Goal: Task Accomplishment & Management: Complete application form

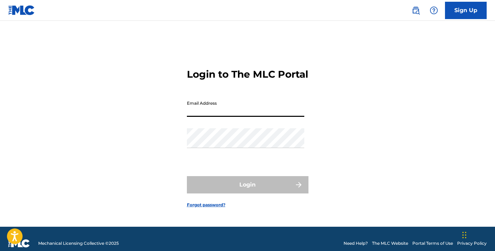
type input "[EMAIL_ADDRESS][DOMAIN_NAME]"
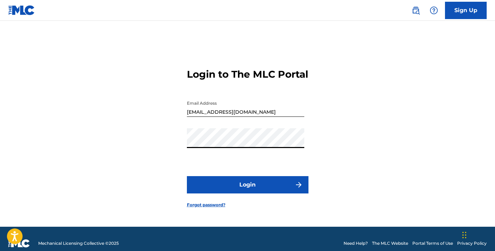
click at [247, 191] on button "Login" at bounding box center [248, 184] width 122 height 17
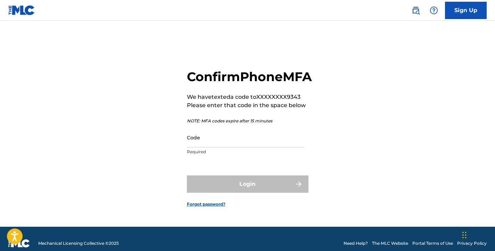
click at [223, 148] on input "Code" at bounding box center [245, 138] width 117 height 20
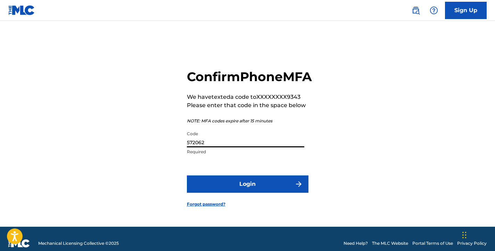
type input "572062"
click at [227, 191] on button "Login" at bounding box center [248, 184] width 122 height 17
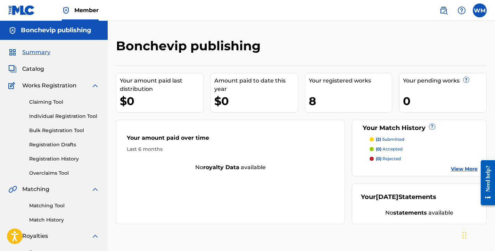
click at [64, 205] on link "Matching Tool" at bounding box center [64, 205] width 70 height 7
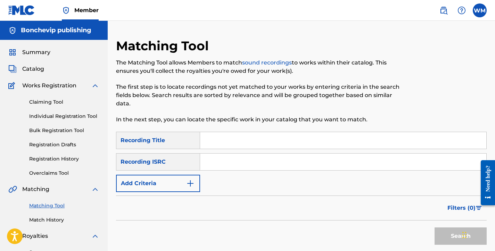
click at [229, 142] on input "Search Form" at bounding box center [343, 140] width 286 height 17
type input "tato"
click at [197, 186] on button "Add Criteria" at bounding box center [158, 183] width 84 height 17
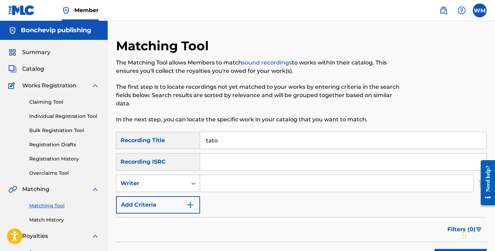
click at [193, 186] on icon "Search Form" at bounding box center [193, 183] width 7 height 7
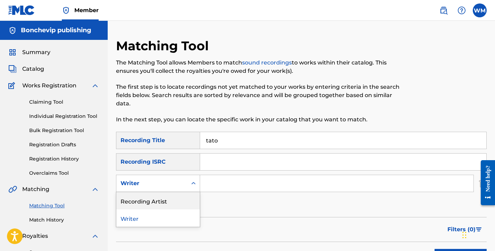
click at [180, 202] on div "Recording Artist" at bounding box center [157, 200] width 83 height 17
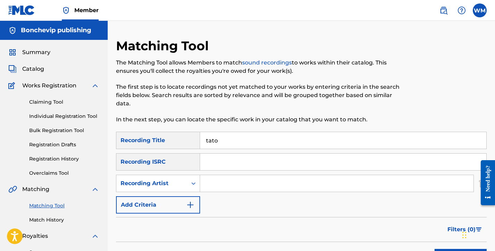
click at [215, 186] on input "Search Form" at bounding box center [336, 183] width 273 height 17
type input "villa eletronika"
click at [331, 202] on div "SearchWithCriteriaeb404af3-5dfc-4a8e-82af-cccf86723f0f Recording Title tato Sea…" at bounding box center [301, 173] width 371 height 82
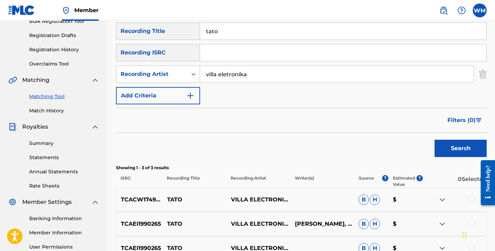
scroll to position [115, 0]
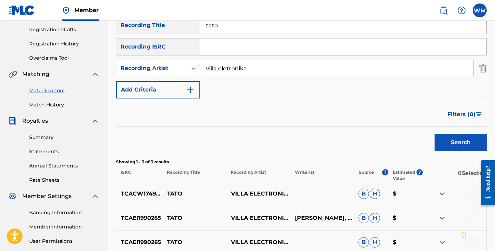
click at [399, 147] on div "Search" at bounding box center [301, 141] width 371 height 28
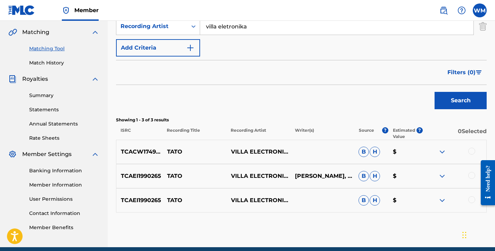
scroll to position [159, 0]
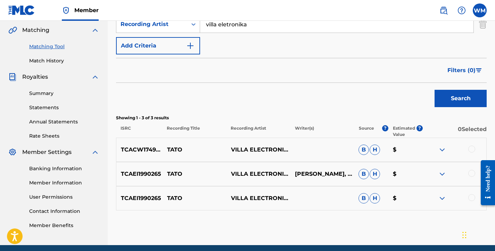
click at [445, 151] on img at bounding box center [442, 150] width 8 height 8
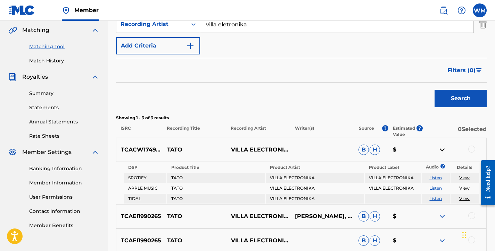
click at [464, 180] on link "View" at bounding box center [464, 177] width 10 height 5
click at [443, 148] on img at bounding box center [442, 150] width 8 height 8
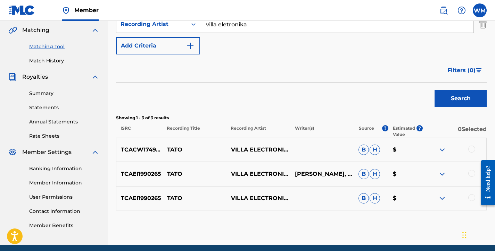
click at [443, 150] on img at bounding box center [442, 150] width 8 height 8
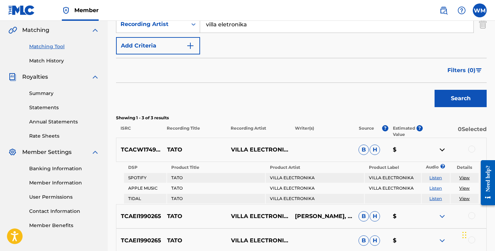
click at [443, 150] on img at bounding box center [442, 150] width 8 height 8
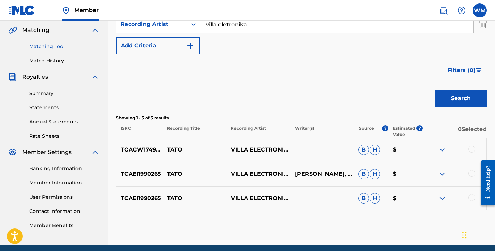
click at [439, 173] on img at bounding box center [442, 174] width 8 height 8
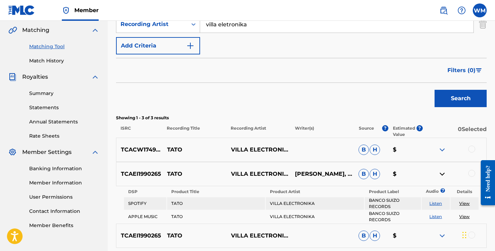
click at [439, 173] on img at bounding box center [442, 174] width 8 height 8
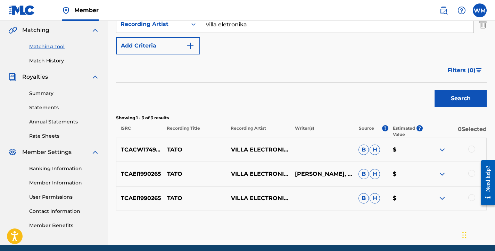
click at [440, 200] on img at bounding box center [442, 198] width 8 height 8
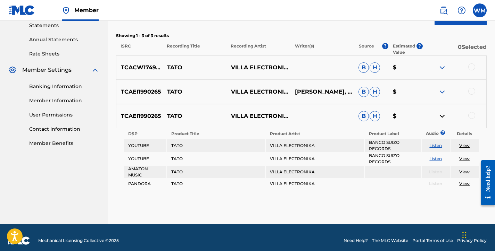
scroll to position [246, 0]
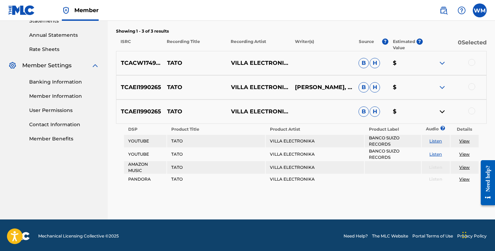
click at [441, 110] on img at bounding box center [442, 112] width 8 height 8
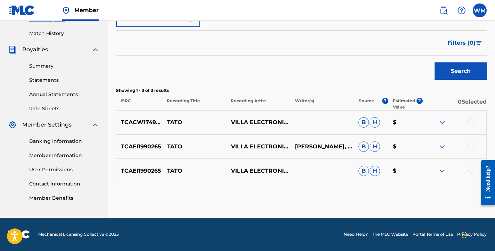
click at [442, 170] on img at bounding box center [442, 171] width 8 height 8
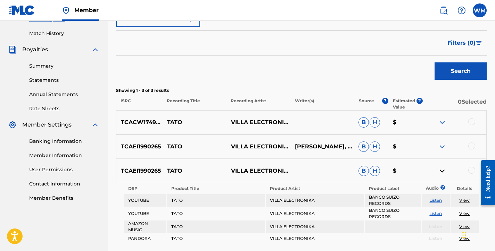
click at [442, 144] on img at bounding box center [442, 147] width 8 height 8
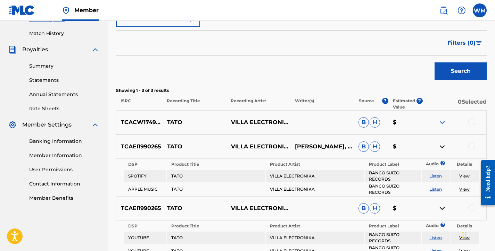
click at [439, 188] on link "Listen" at bounding box center [435, 189] width 13 height 5
click at [442, 122] on img at bounding box center [442, 122] width 8 height 8
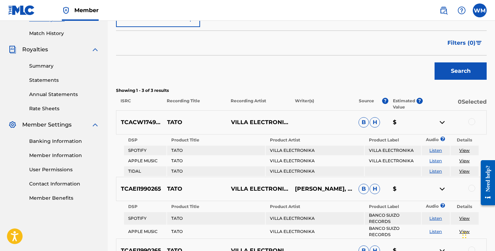
click at [436, 160] on link "Listen" at bounding box center [435, 160] width 13 height 5
click at [460, 152] on link "View" at bounding box center [464, 150] width 10 height 5
click at [260, 49] on div "Filters ( 0 )" at bounding box center [301, 43] width 371 height 25
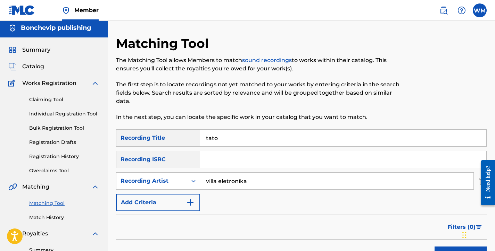
scroll to position [0, 0]
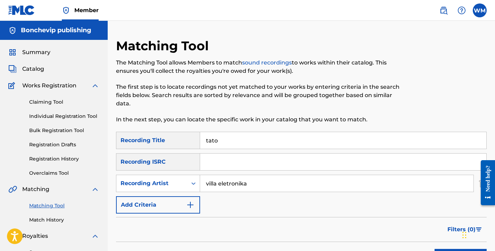
click at [34, 55] on span "Summary" at bounding box center [36, 52] width 28 height 8
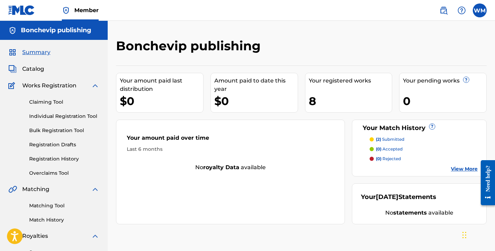
click at [388, 139] on p "(2) submitted" at bounding box center [390, 139] width 28 height 6
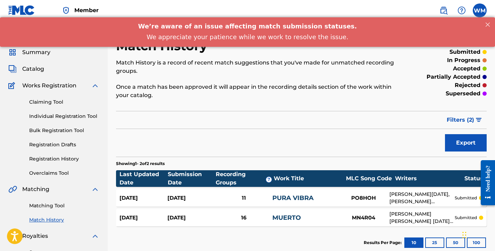
click at [41, 207] on link "Matching Tool" at bounding box center [64, 205] width 70 height 7
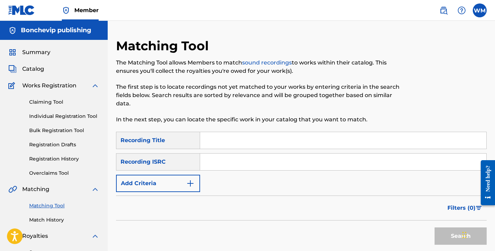
click at [245, 140] on input "Search Form" at bounding box center [343, 140] width 286 height 17
type input "ven pa ca guaracha"
click at [460, 236] on button "Search" at bounding box center [460, 236] width 52 height 17
click at [389, 206] on div "Filters ( 0 )" at bounding box center [301, 208] width 371 height 25
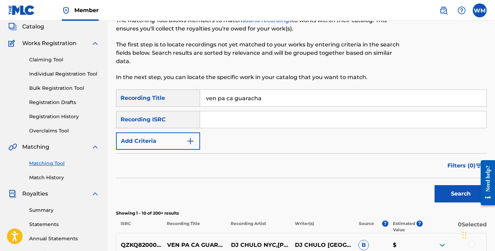
scroll to position [41, 0]
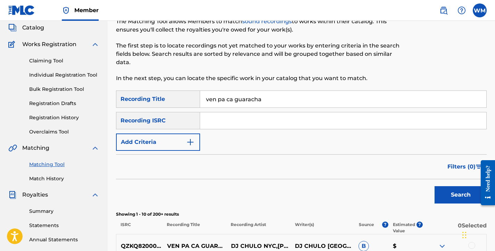
click at [54, 60] on link "Claiming Tool" at bounding box center [64, 60] width 70 height 7
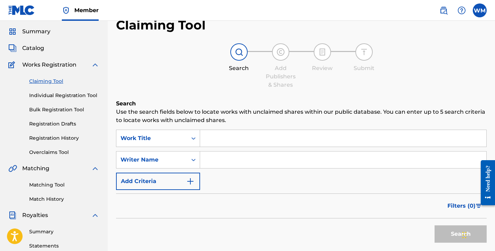
scroll to position [10, 0]
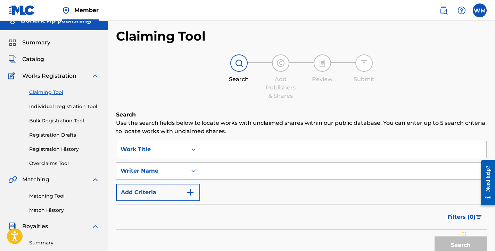
click at [34, 59] on span "Catalog" at bounding box center [33, 59] width 22 height 8
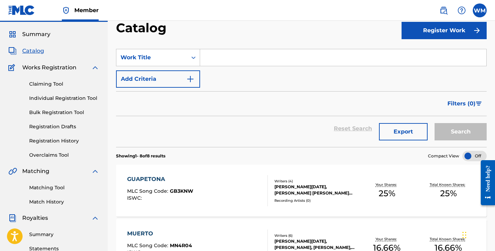
scroll to position [13, 0]
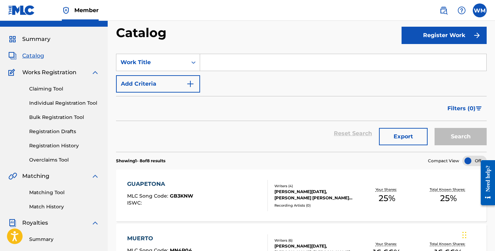
click at [432, 36] on button "Register Work" at bounding box center [443, 35] width 85 height 17
click at [423, 60] on link "Individual" at bounding box center [443, 58] width 85 height 17
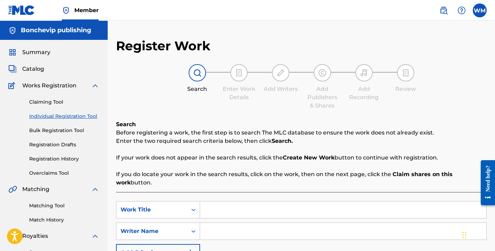
click at [235, 214] on input "Search Form" at bounding box center [343, 210] width 286 height 17
type input "Ven Pa Ca Guaracha"
click at [220, 230] on input "Search Form" at bounding box center [343, 231] width 286 height 17
type input "[PERSON_NAME]"
click at [389, 170] on p "If you do locate your work in the search results, click on the work, then on th…" at bounding box center [301, 178] width 371 height 17
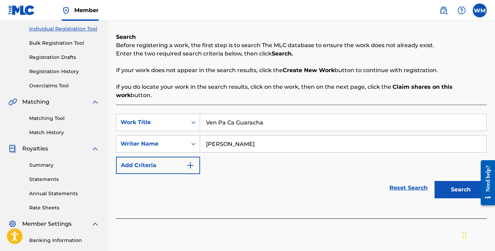
scroll to position [88, 0]
click at [464, 188] on button "Search" at bounding box center [460, 189] width 52 height 17
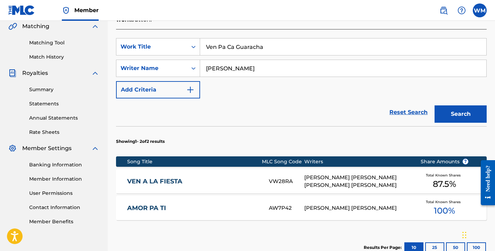
scroll to position [161, 0]
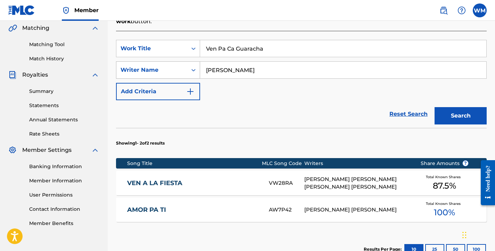
click at [192, 70] on icon "Search Form" at bounding box center [193, 70] width 4 height 2
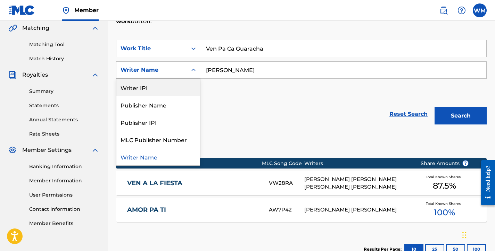
click at [184, 86] on div "Writer IPI" at bounding box center [157, 87] width 83 height 17
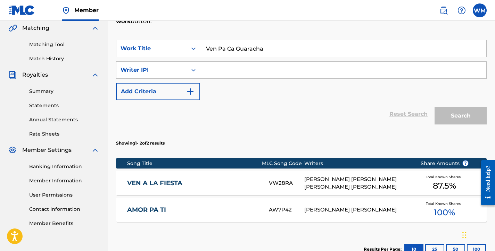
click at [230, 66] on input "Search Form" at bounding box center [343, 70] width 286 height 17
paste input "01167855026"
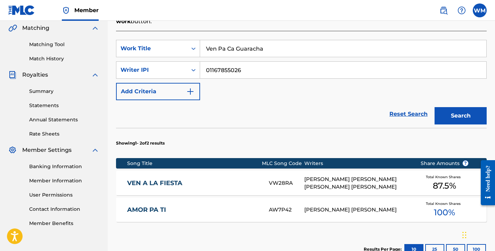
type input "01167855026"
click at [461, 117] on button "Search" at bounding box center [460, 115] width 52 height 17
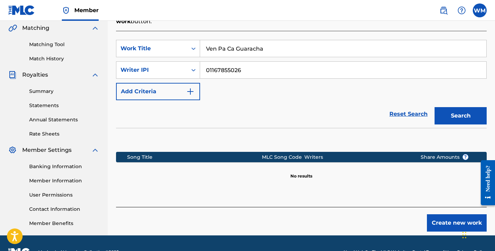
click at [447, 223] on button "Create new work" at bounding box center [457, 223] width 60 height 17
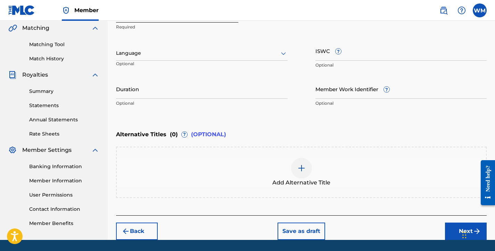
click at [297, 45] on div "Work Title Ven Pa Ca Guaracha Required Language Optional ISWC ? Optional Durati…" at bounding box center [301, 57] width 371 height 108
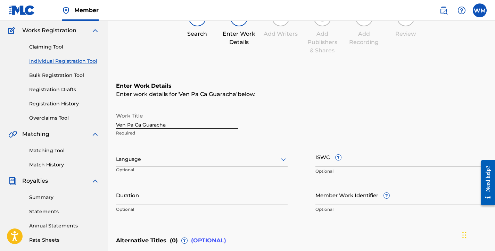
scroll to position [47, 0]
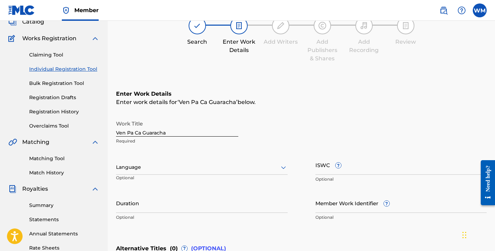
click at [272, 168] on div at bounding box center [202, 167] width 172 height 9
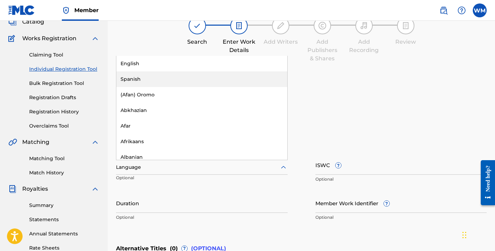
click at [243, 83] on div "Spanish" at bounding box center [201, 80] width 171 height 16
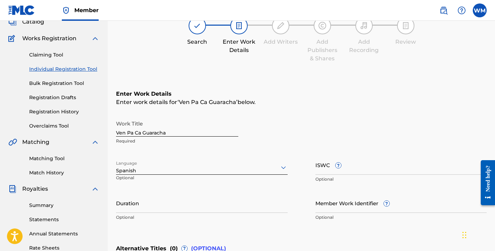
click at [339, 122] on div "Work Title Ven Pa Ca Guaracha Required" at bounding box center [301, 132] width 371 height 31
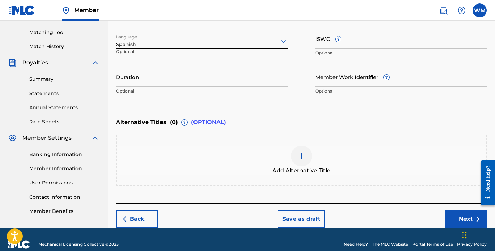
scroll to position [185, 0]
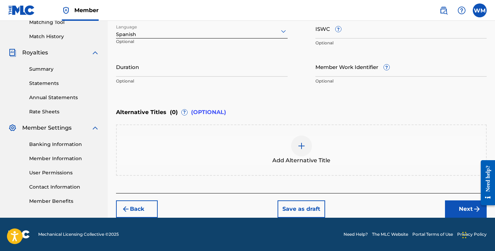
click at [464, 203] on button "Next" at bounding box center [466, 209] width 42 height 17
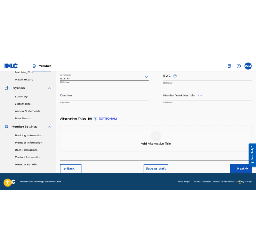
scroll to position [179, 0]
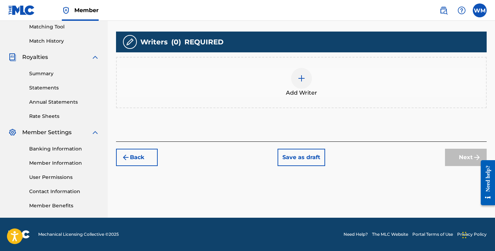
click at [304, 84] on div at bounding box center [301, 78] width 21 height 21
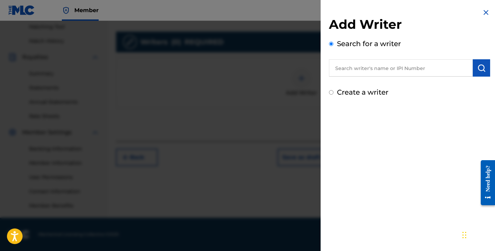
click at [348, 69] on input "text" at bounding box center [401, 67] width 144 height 17
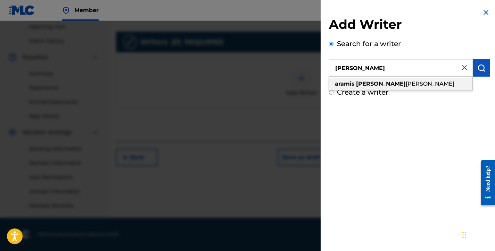
click at [366, 84] on strong "[PERSON_NAME]" at bounding box center [381, 84] width 50 height 7
type input "[PERSON_NAME][DATE]"
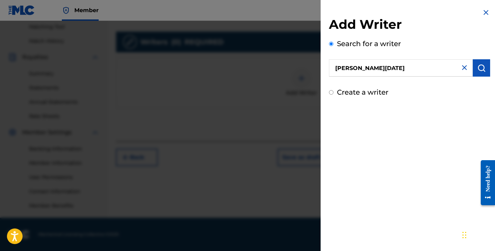
click at [474, 69] on button "submit" at bounding box center [481, 67] width 17 height 17
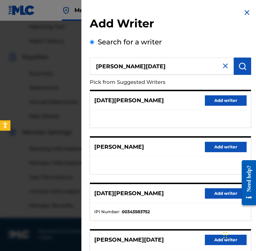
click at [85, 182] on div "Add Writer Search for a writer [PERSON_NAME][DATE] from Suggested Writers [DATE…" at bounding box center [170, 179] width 178 height 358
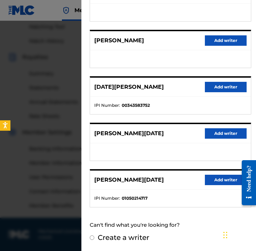
scroll to position [106, 0]
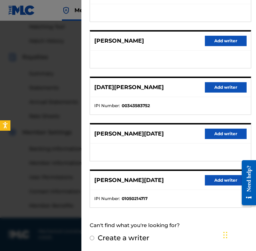
click at [219, 178] on button "Add writer" at bounding box center [226, 180] width 42 height 10
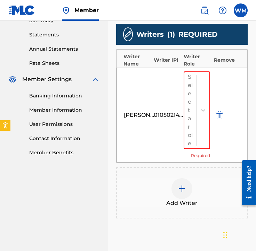
scroll to position [237, 0]
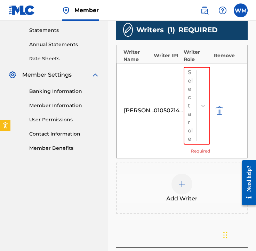
click at [179, 191] on div at bounding box center [181, 184] width 21 height 21
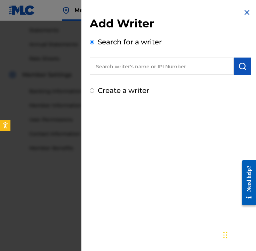
click at [154, 70] on input "text" at bounding box center [162, 66] width 144 height 17
type input "[PERSON_NAME] [PERSON_NAME]"
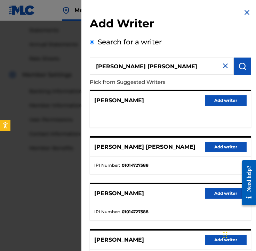
click at [85, 157] on div "Add Writer Search for a writer [PERSON_NAME] [PERSON_NAME] Pick from Suggested …" at bounding box center [170, 179] width 178 height 358
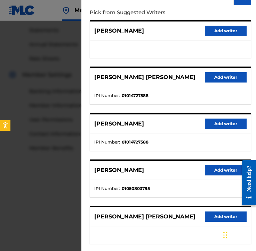
scroll to position [72, 0]
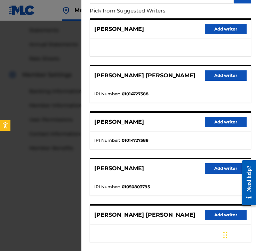
click at [211, 172] on button "Add writer" at bounding box center [226, 169] width 42 height 10
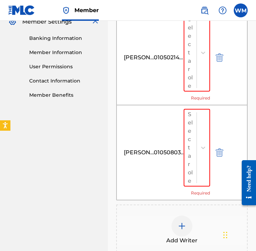
scroll to position [291, 0]
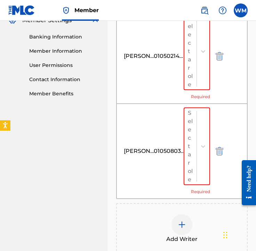
click at [180, 222] on img at bounding box center [181, 225] width 8 height 8
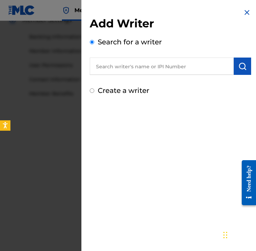
click at [128, 65] on input "text" at bounding box center [162, 66] width 144 height 17
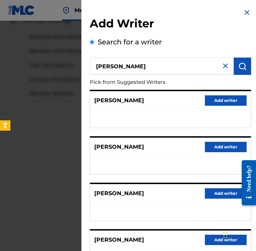
click at [85, 140] on div "Add Writer Search for a writer [PERSON_NAME] Pick from Suggested Writers [PERSO…" at bounding box center [170, 179] width 178 height 358
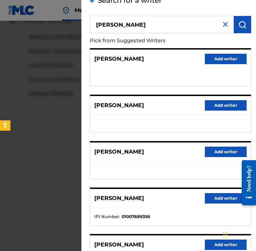
scroll to position [35, 0]
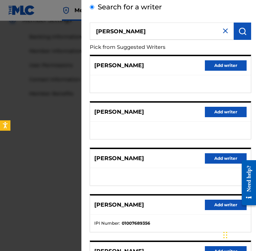
click at [177, 31] on input "[PERSON_NAME]" at bounding box center [162, 31] width 144 height 17
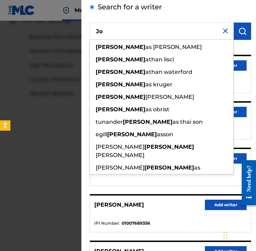
type input "J"
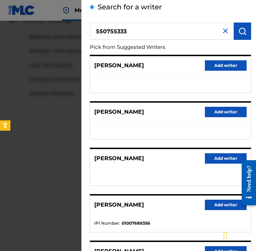
scroll to position [0, 0]
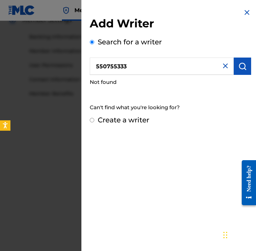
click at [93, 64] on input "550755333" at bounding box center [162, 66] width 144 height 17
type input "00550755333"
click at [222, 67] on img at bounding box center [225, 66] width 8 height 8
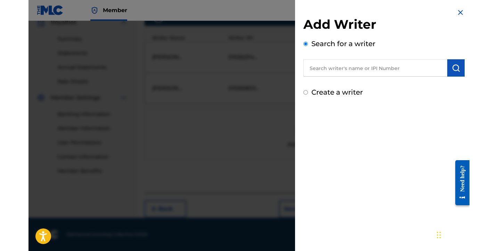
scroll to position [206, 0]
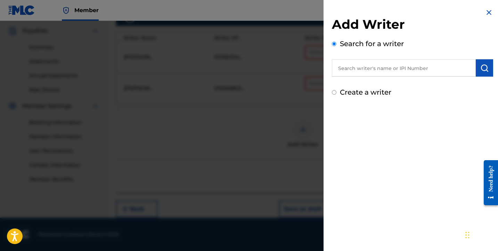
click at [385, 72] on input "text" at bounding box center [404, 67] width 144 height 17
paste input "01007689356"
type input "01007689356"
click at [480, 69] on img "submit" at bounding box center [484, 68] width 8 height 8
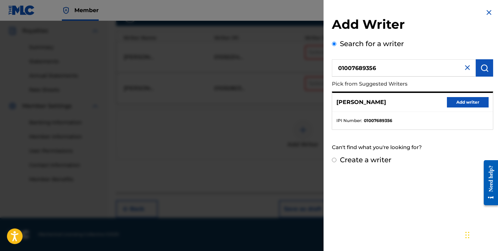
click at [459, 105] on button "Add writer" at bounding box center [468, 102] width 42 height 10
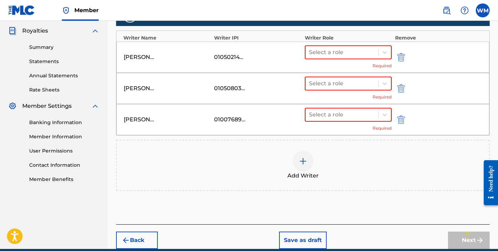
click at [305, 162] on img at bounding box center [303, 161] width 8 height 8
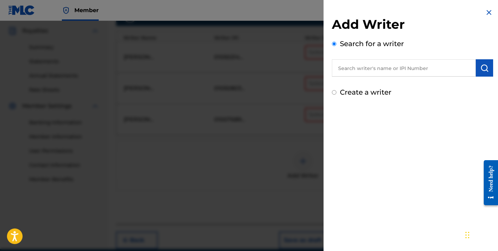
click at [367, 69] on input "text" at bounding box center [404, 67] width 144 height 17
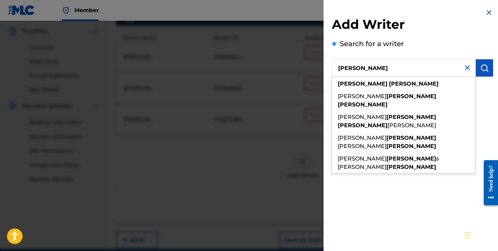
type input "[PERSON_NAME]"
click at [476, 70] on button "submit" at bounding box center [483, 67] width 17 height 17
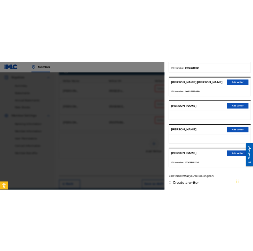
scroll to position [113, 0]
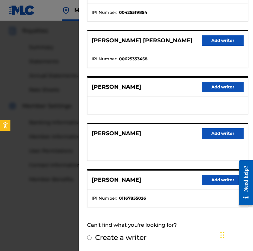
click at [208, 177] on button "Add writer" at bounding box center [223, 180] width 42 height 10
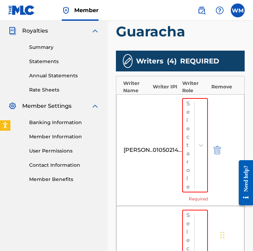
drag, startPoint x: 3, startPoint y: 114, endPoint x: 110, endPoint y: 141, distance: 110.7
click at [110, 141] on div "Register Work Search Enter Work Details Add Writers Add Publishers & Shares Add…" at bounding box center [180, 244] width 145 height 823
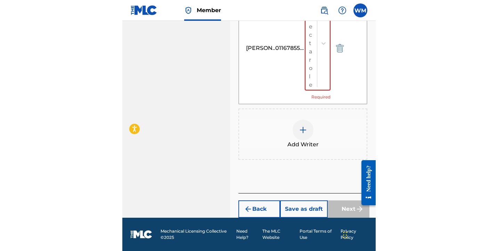
scroll to position [268, 0]
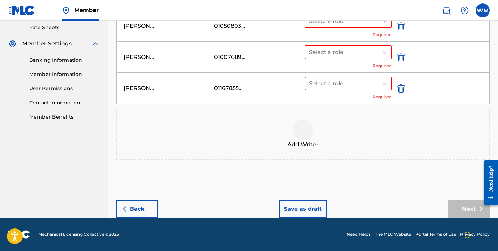
click at [411, 144] on div "Add Writer" at bounding box center [303, 134] width 372 height 29
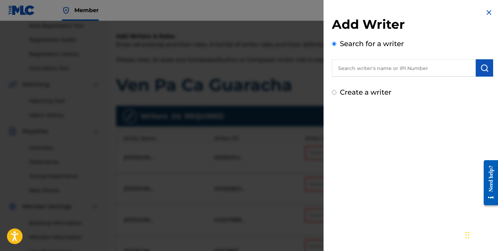
scroll to position [102, 0]
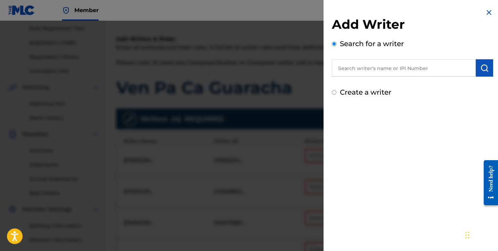
click at [486, 14] on img at bounding box center [488, 12] width 8 height 8
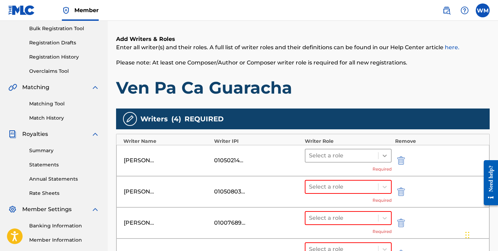
click at [383, 157] on icon at bounding box center [384, 155] width 7 height 7
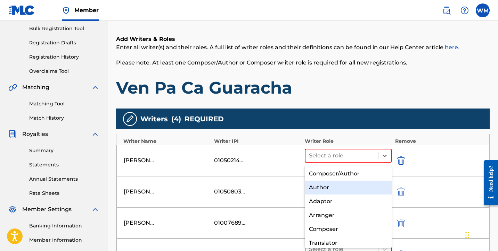
click at [352, 182] on div "Author" at bounding box center [348, 188] width 87 height 14
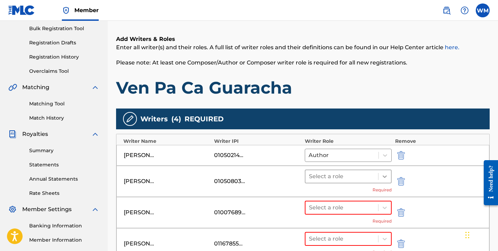
click at [384, 180] on div at bounding box center [384, 176] width 13 height 13
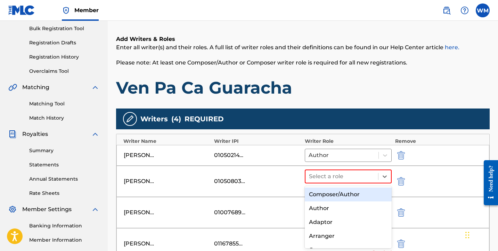
click at [433, 125] on div "Writers ( 4 ) REQUIRED" at bounding box center [302, 119] width 373 height 21
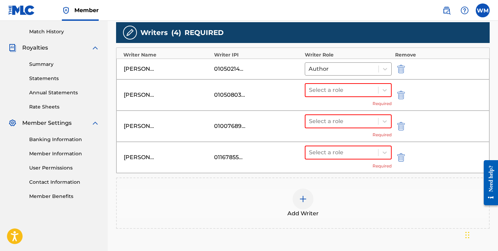
scroll to position [189, 0]
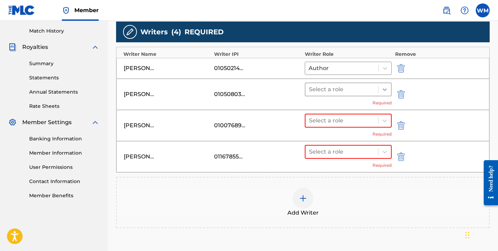
click at [387, 88] on icon at bounding box center [384, 89] width 7 height 7
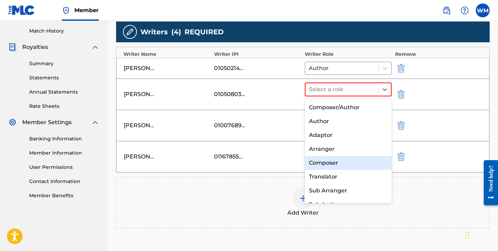
click at [346, 160] on div "Composer" at bounding box center [348, 163] width 87 height 14
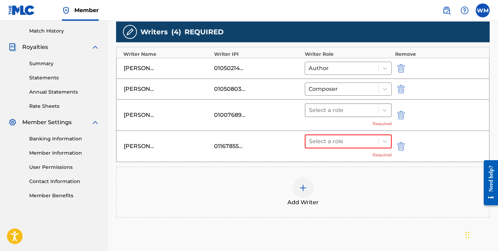
click at [371, 110] on div at bounding box center [342, 111] width 66 height 10
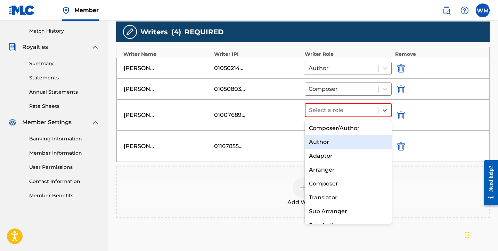
click at [347, 142] on div "Author" at bounding box center [348, 142] width 87 height 14
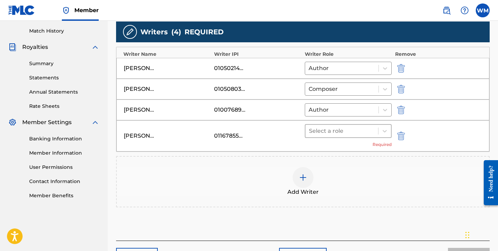
click at [352, 131] on div at bounding box center [342, 131] width 66 height 10
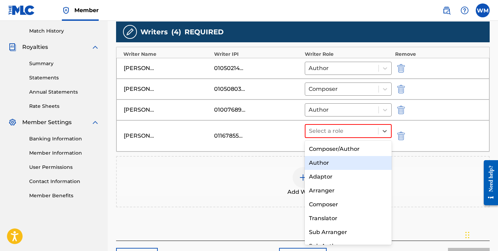
click at [346, 161] on div "Author" at bounding box center [348, 163] width 87 height 14
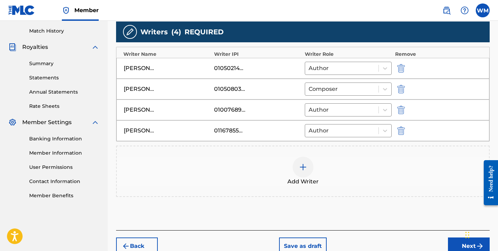
click at [492, 144] on div "Register Work Search Enter Work Details Add Writers Add Publishers & Shares Add…" at bounding box center [303, 52] width 390 height 406
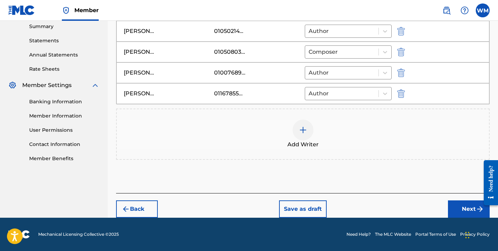
click at [465, 203] on button "Next" at bounding box center [469, 209] width 42 height 17
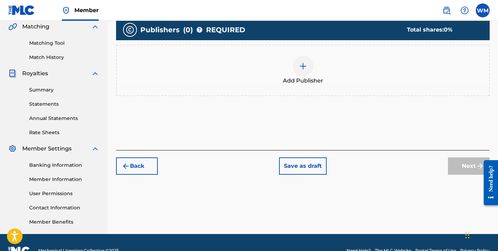
scroll to position [146, 0]
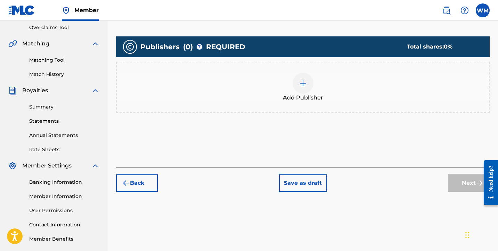
click at [309, 84] on div at bounding box center [302, 83] width 21 height 21
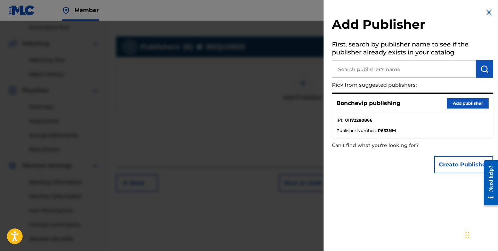
click at [452, 103] on button "Add publisher" at bounding box center [468, 103] width 42 height 10
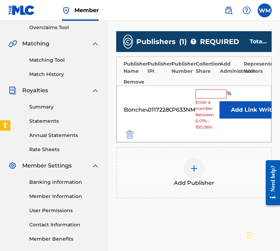
click at [215, 94] on input "text" at bounding box center [210, 94] width 31 height 9
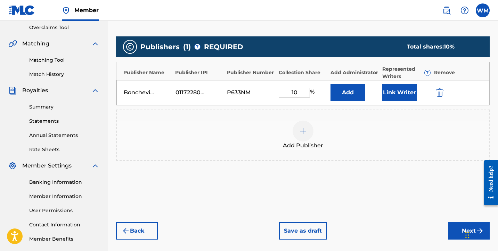
type input "10"
click at [398, 96] on button "Link Writer" at bounding box center [399, 92] width 35 height 17
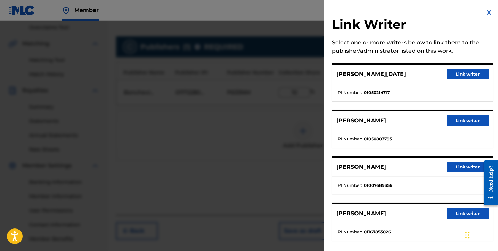
click at [453, 215] on button "Link writer" at bounding box center [468, 214] width 42 height 10
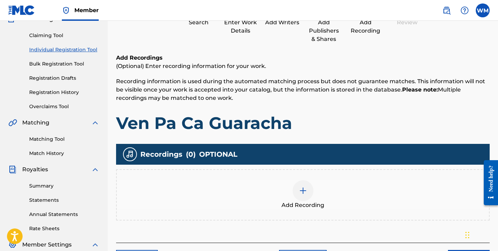
scroll to position [31, 0]
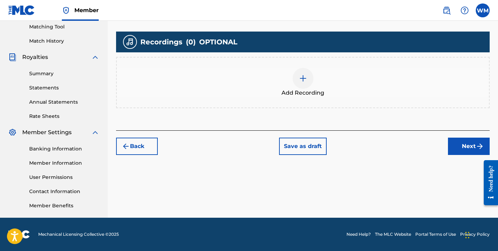
click at [467, 145] on button "Next" at bounding box center [469, 146] width 42 height 17
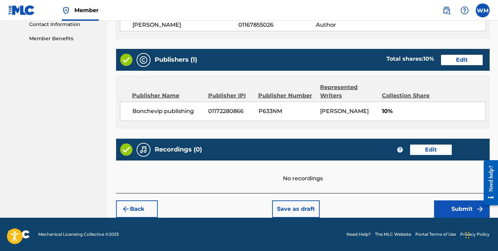
scroll to position [346, 0]
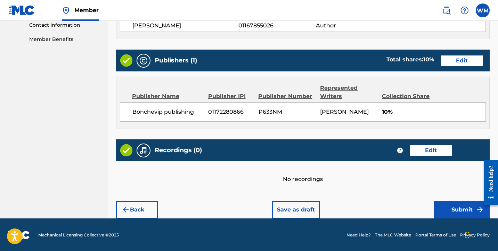
click at [444, 211] on button "Submit" at bounding box center [462, 209] width 56 height 17
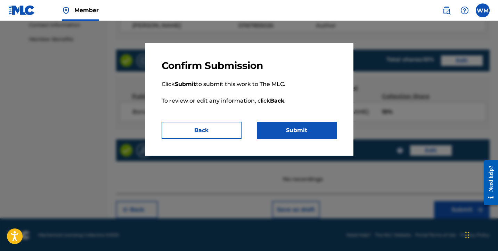
click at [313, 133] on button "Submit" at bounding box center [297, 130] width 80 height 17
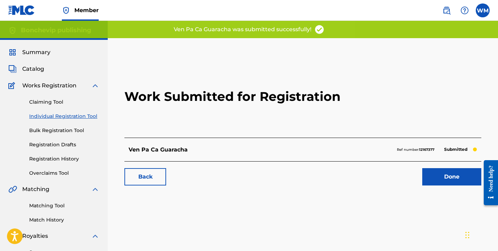
click at [440, 180] on link "Done" at bounding box center [451, 176] width 59 height 17
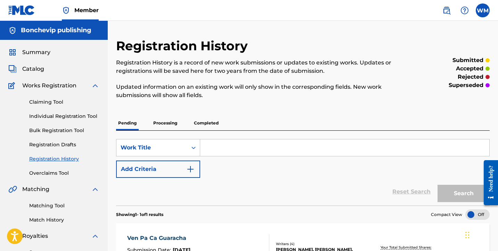
click at [38, 235] on span "Royalties" at bounding box center [35, 236] width 26 height 8
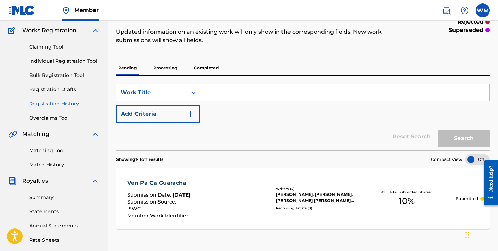
scroll to position [57, 0]
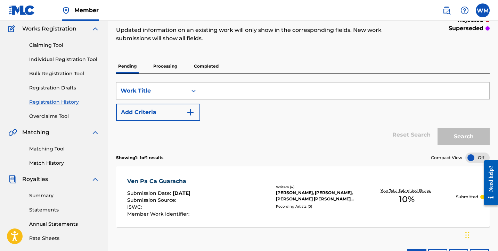
click at [46, 195] on link "Summary" at bounding box center [64, 195] width 70 height 7
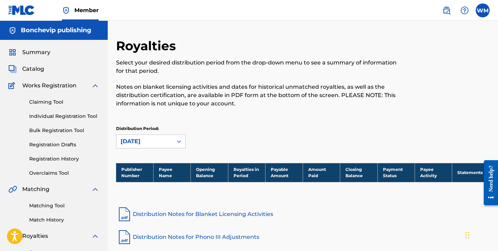
click at [40, 53] on span "Summary" at bounding box center [36, 52] width 28 height 8
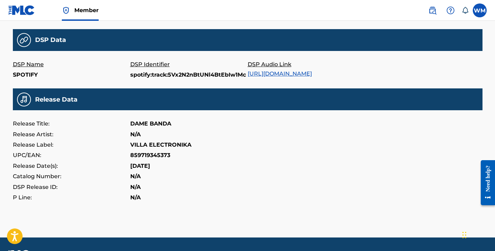
scroll to position [219, 0]
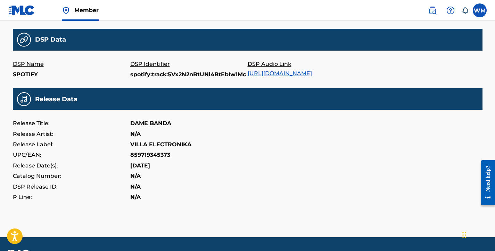
click at [312, 74] on link "https://open.spotify.com/track/5Vx2N2nBtUNl4BtEbIw1Mc" at bounding box center [280, 73] width 64 height 7
